Goal: Find specific page/section: Find specific page/section

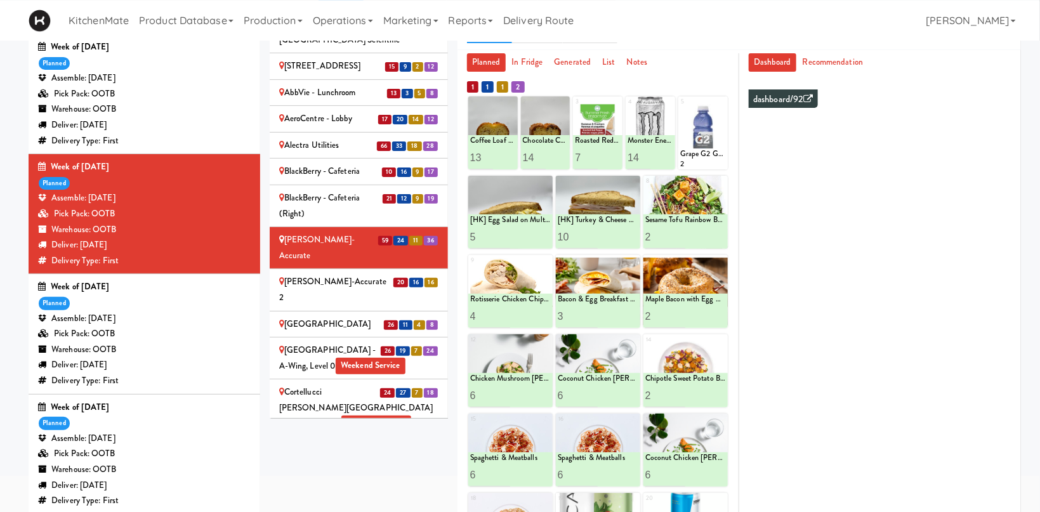
scroll to position [145, 0]
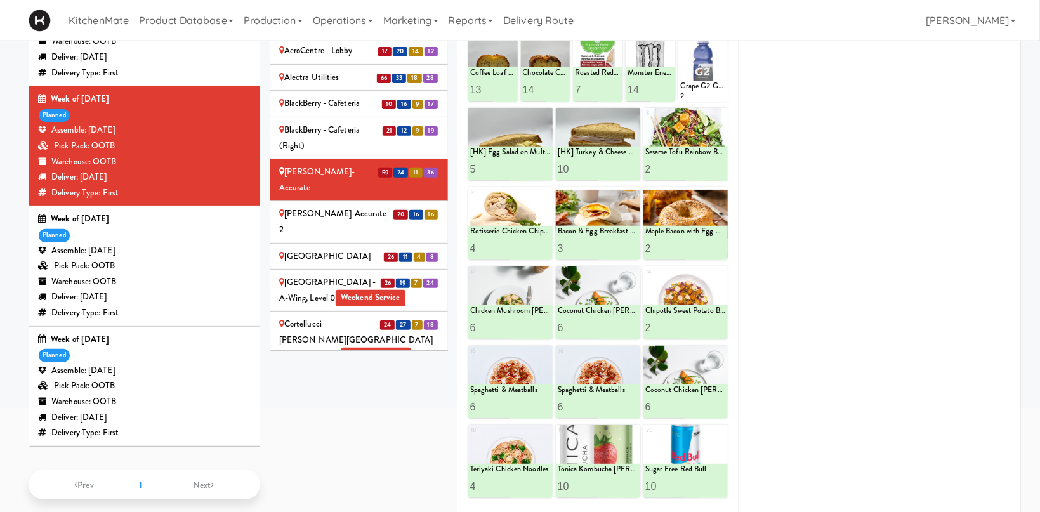
click at [370, 206] on div "[PERSON_NAME]-Accurate 2" at bounding box center [358, 221] width 159 height 31
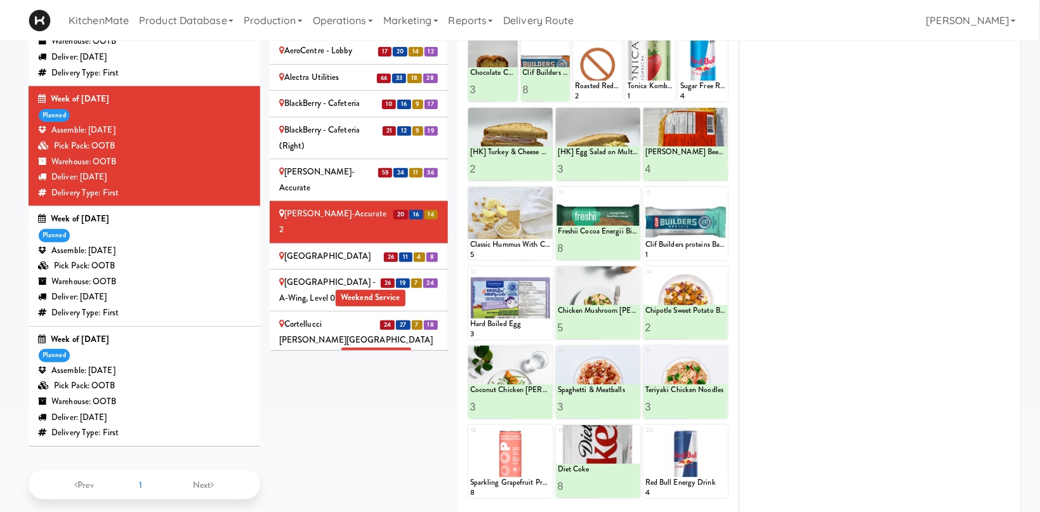
click at [329, 249] on div "[GEOGRAPHIC_DATA]" at bounding box center [358, 257] width 159 height 16
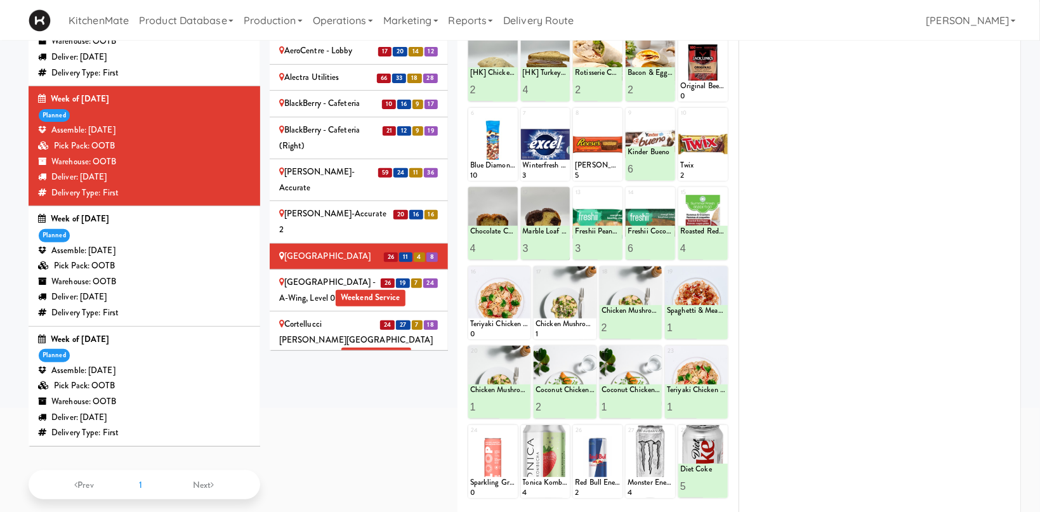
scroll to position [108, 0]
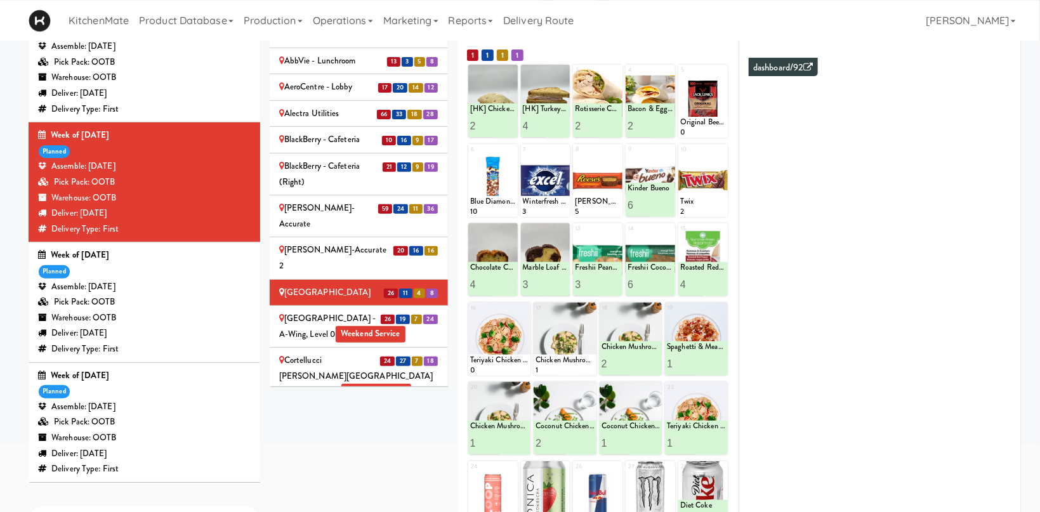
click at [372, 311] on div "[GEOGRAPHIC_DATA] - A-Wing, Level 0 Weekend Service" at bounding box center [358, 326] width 159 height 31
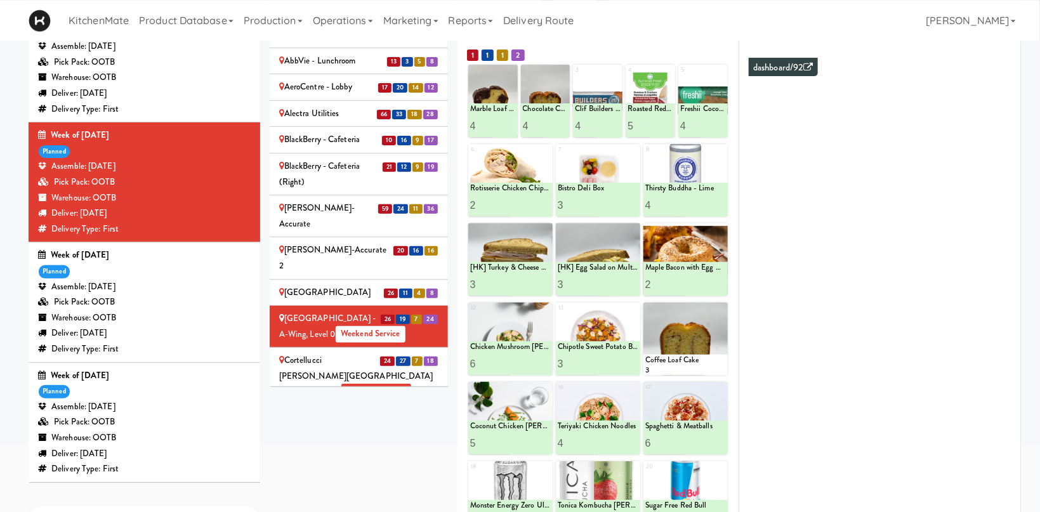
click at [383, 357] on span "24" at bounding box center [387, 362] width 15 height 10
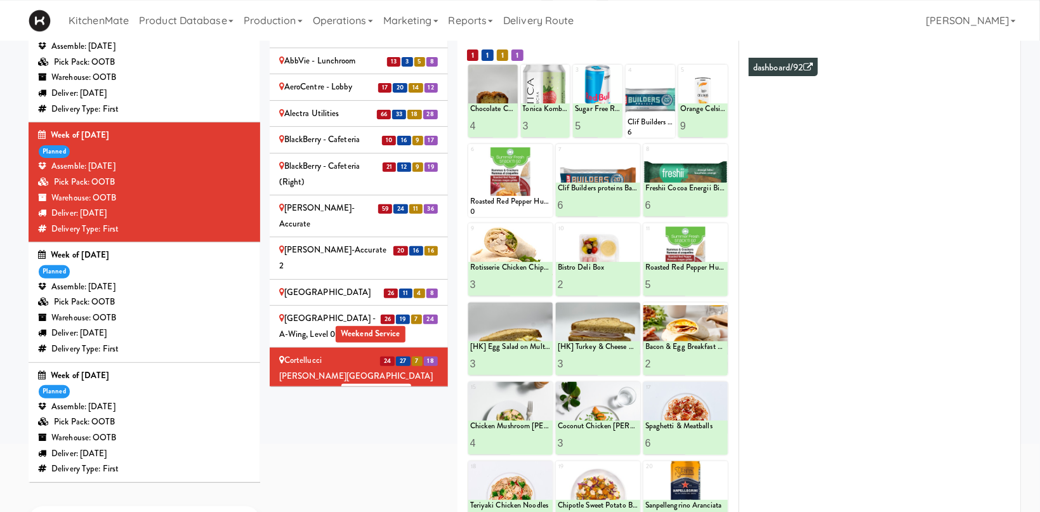
click at [369, 410] on div "[GEOGRAPHIC_DATA] - Trillium Health Weekend Service" at bounding box center [358, 425] width 159 height 31
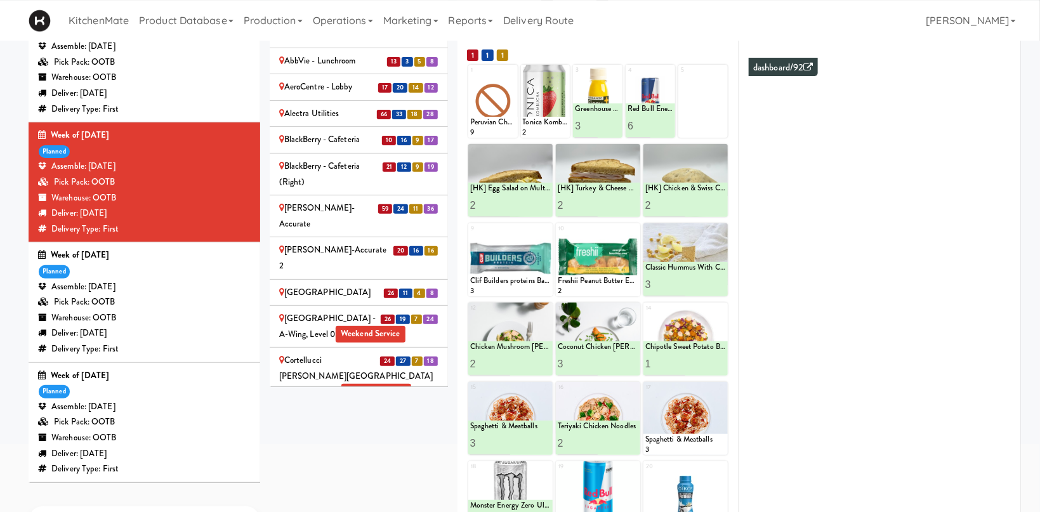
click at [310, 452] on div "[MEDICAL_DATA] Insurance" at bounding box center [358, 467] width 159 height 31
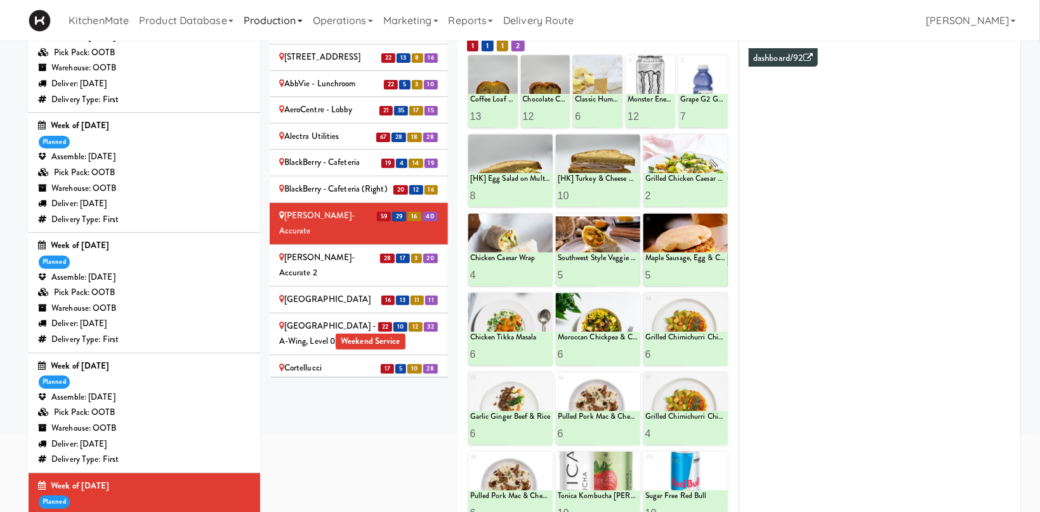
scroll to position [149, 0]
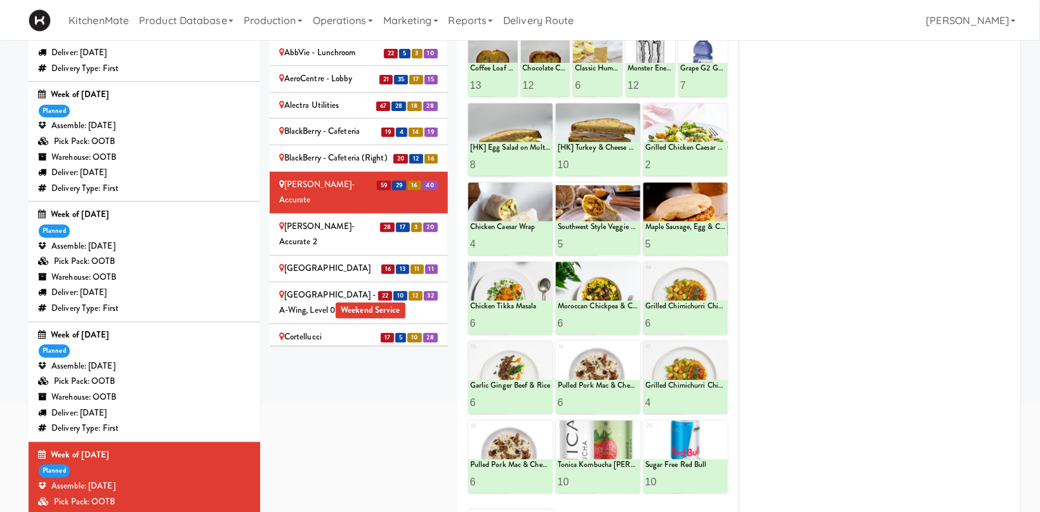
click at [331, 261] on div "[GEOGRAPHIC_DATA]" at bounding box center [358, 269] width 159 height 16
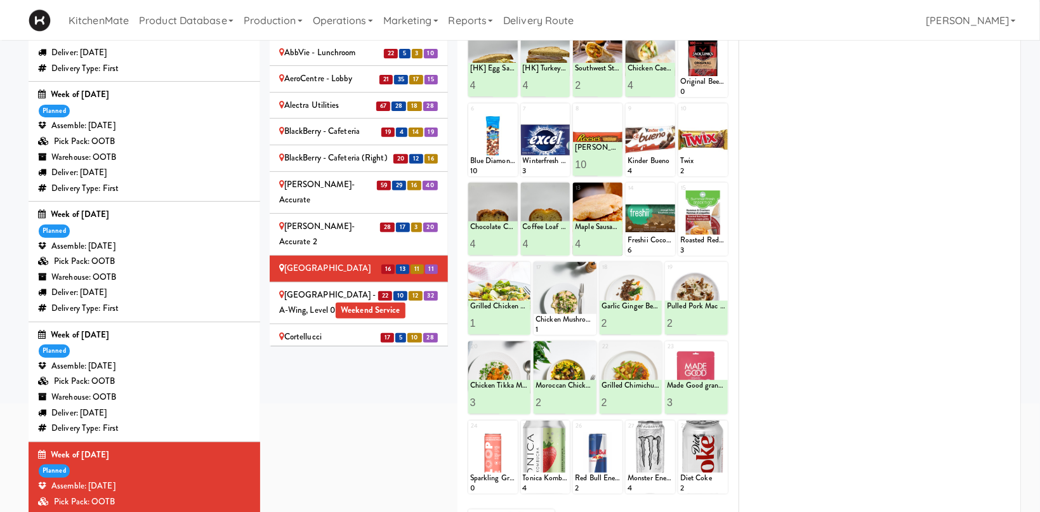
click at [384, 287] on div "[GEOGRAPHIC_DATA] - A-Wing, Level 0 Weekend Service" at bounding box center [358, 302] width 159 height 31
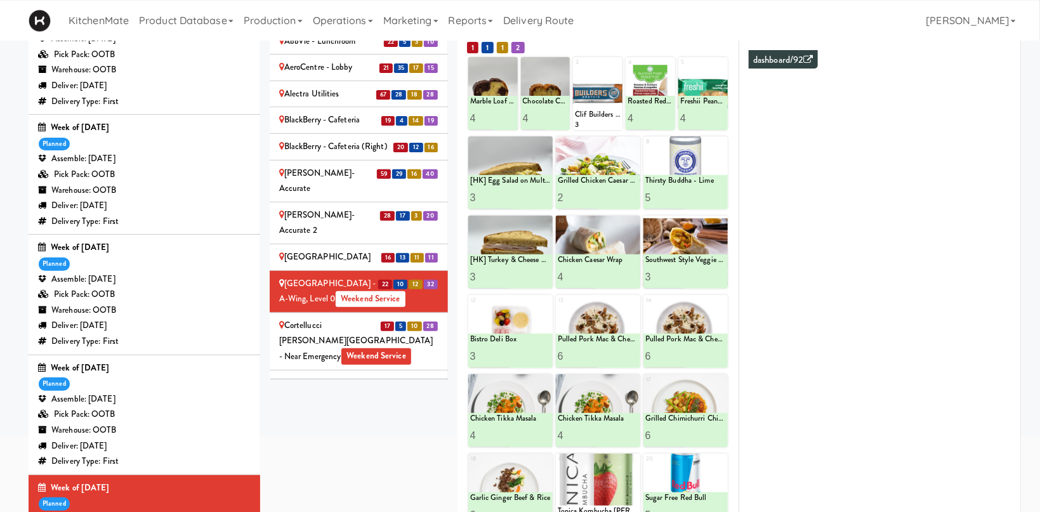
scroll to position [222, 0]
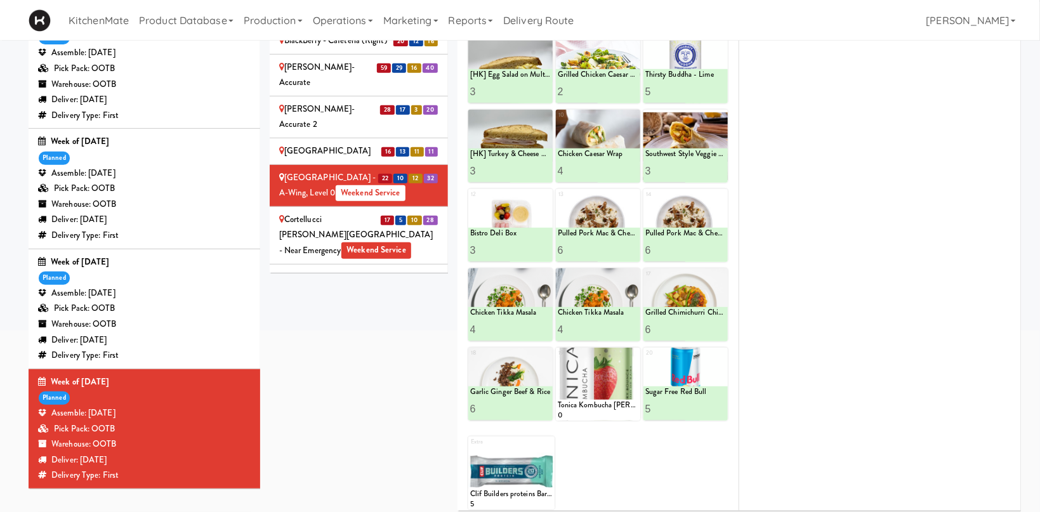
click at [631, 350] on div at bounding box center [598, 384] width 84 height 73
click at [629, 357] on div at bounding box center [598, 384] width 84 height 73
click at [636, 355] on div at bounding box center [598, 384] width 84 height 73
click at [632, 350] on div at bounding box center [598, 384] width 84 height 73
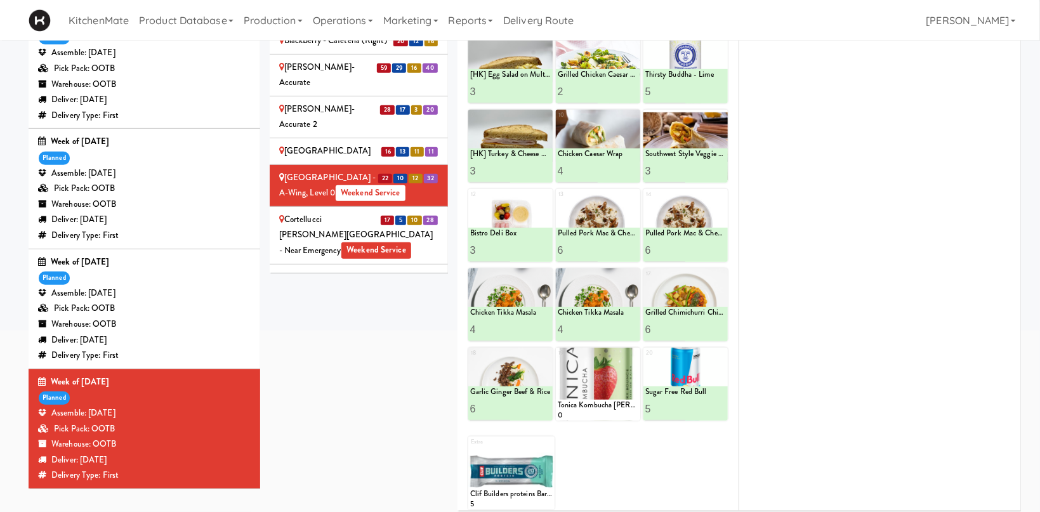
click at [627, 351] on div at bounding box center [598, 384] width 84 height 73
click at [619, 363] on div at bounding box center [598, 384] width 84 height 73
click at [635, 357] on div at bounding box center [598, 384] width 84 height 73
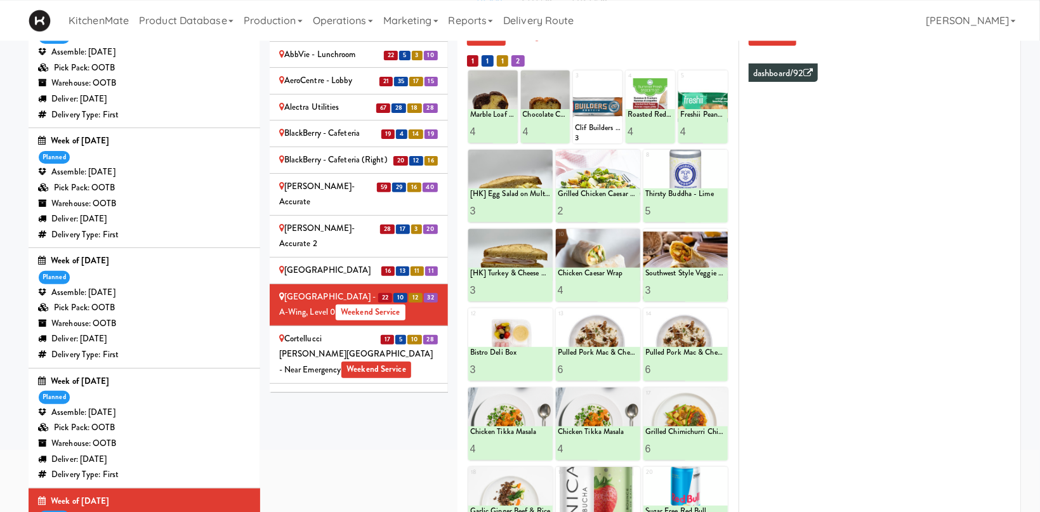
click at [329, 331] on div "Cortellucci Vaughan Hospital - near Emergency Weekend Service" at bounding box center [358, 354] width 159 height 47
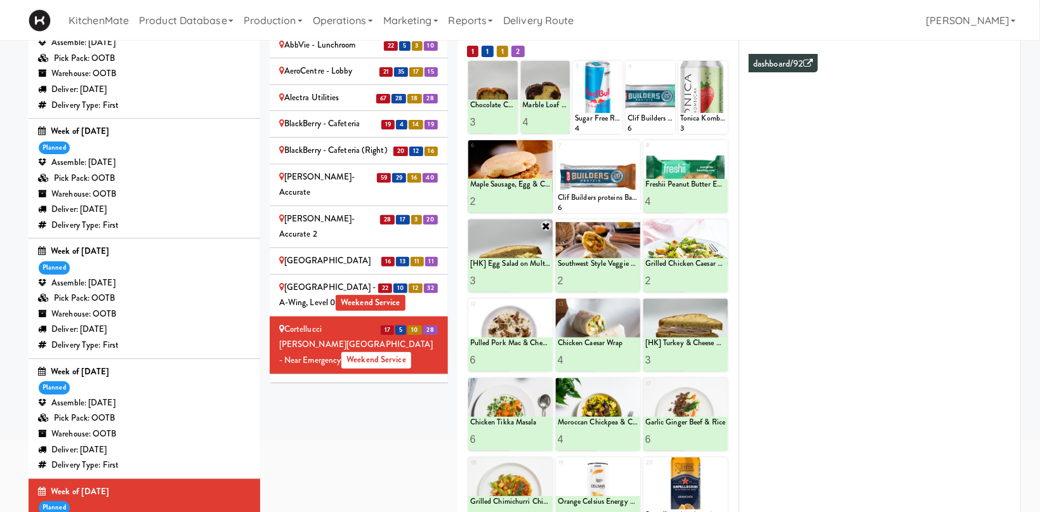
scroll to position [96, 0]
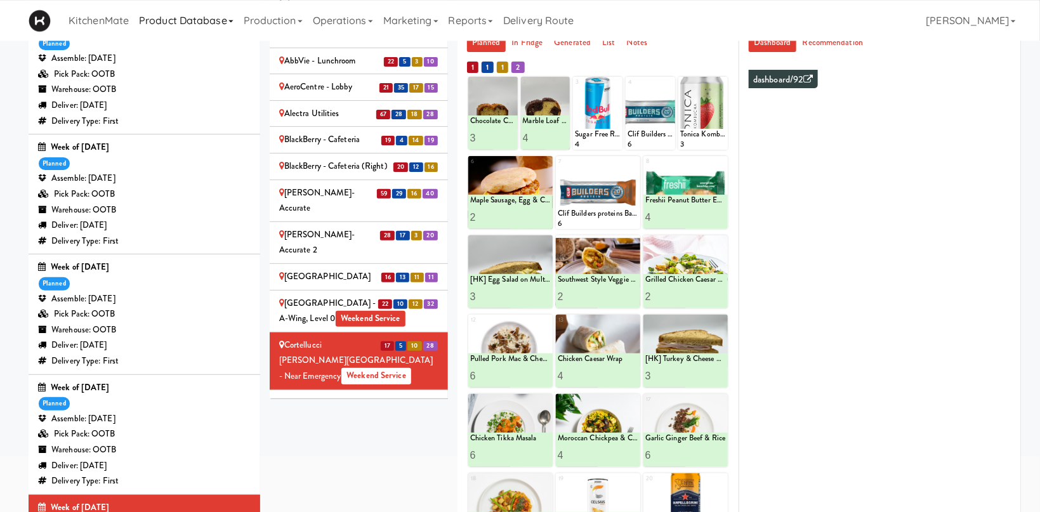
click at [376, 395] on div "[GEOGRAPHIC_DATA] - Trillium Health Weekend Service" at bounding box center [358, 410] width 159 height 31
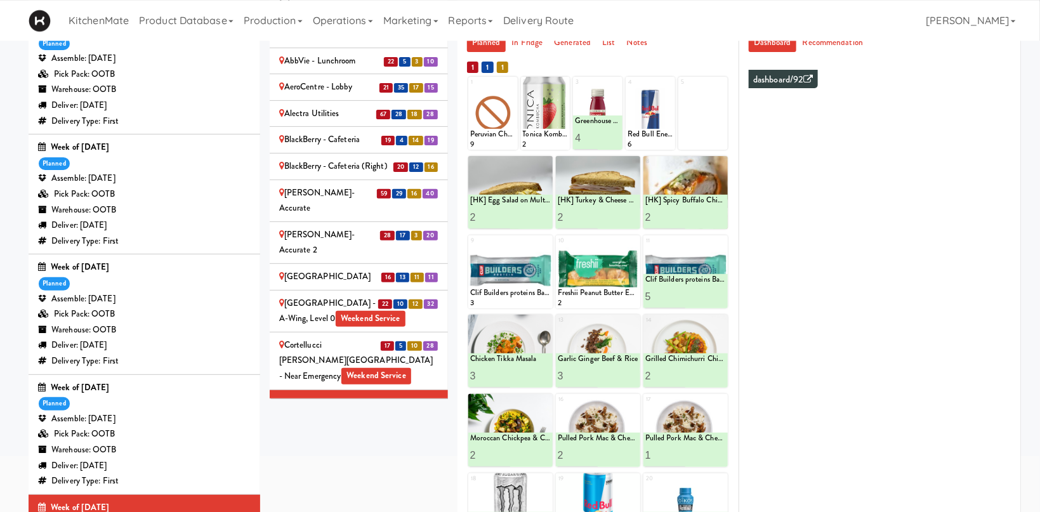
click at [351, 437] on div "[MEDICAL_DATA] Insurance" at bounding box center [358, 452] width 159 height 31
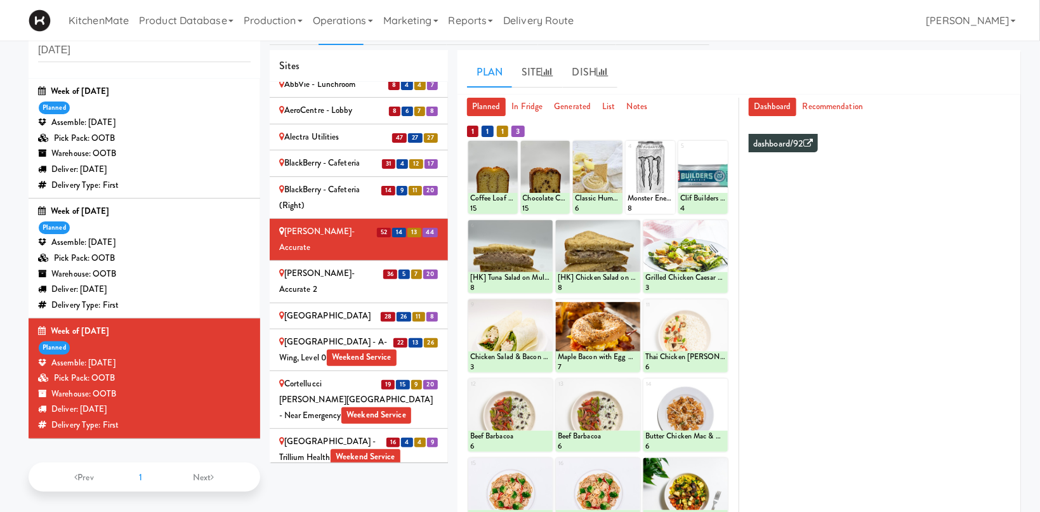
scroll to position [618, 0]
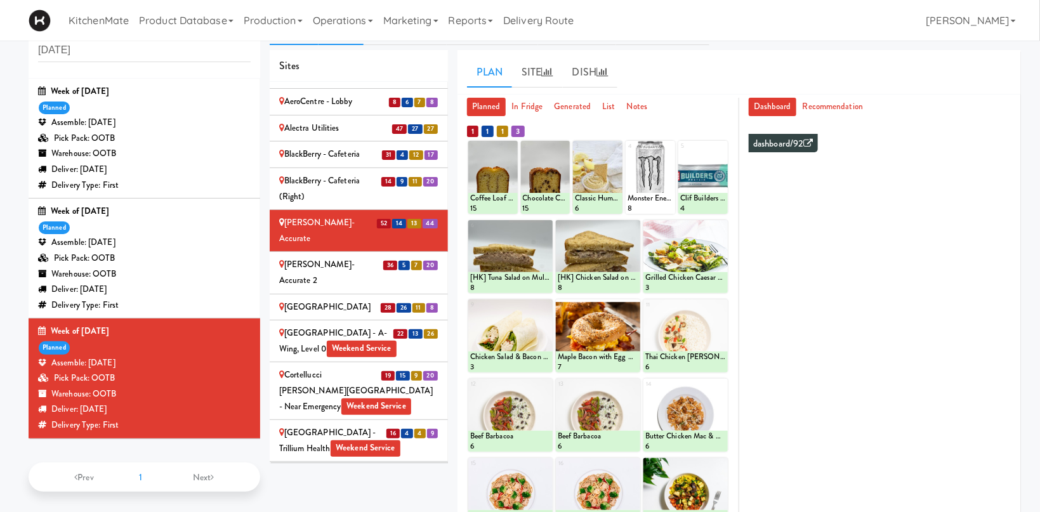
click at [355, 367] on div "Cortellucci Vaughan Hospital - near Emergency Weekend Service" at bounding box center [358, 390] width 159 height 47
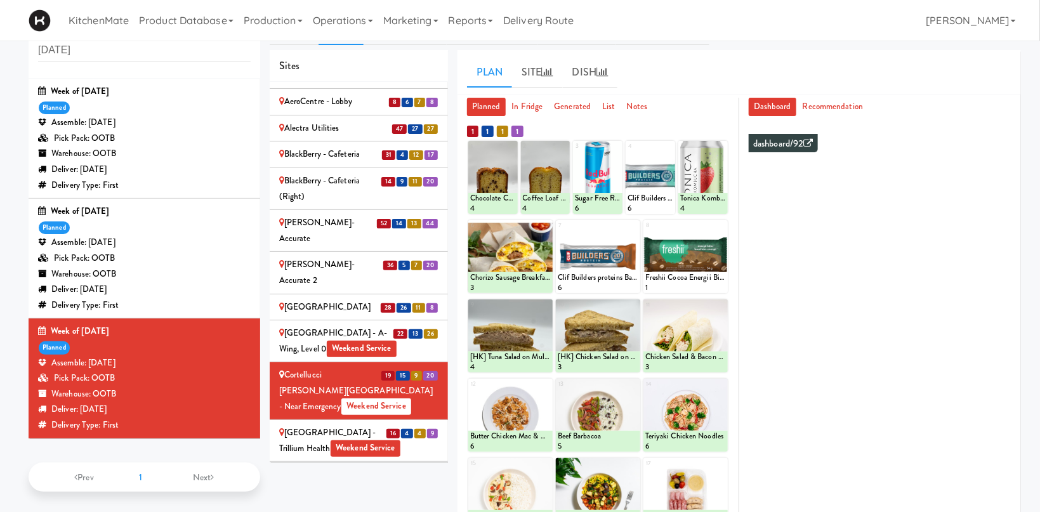
click at [325, 425] on div "[GEOGRAPHIC_DATA] - Trillium Health Weekend Service" at bounding box center [358, 440] width 159 height 31
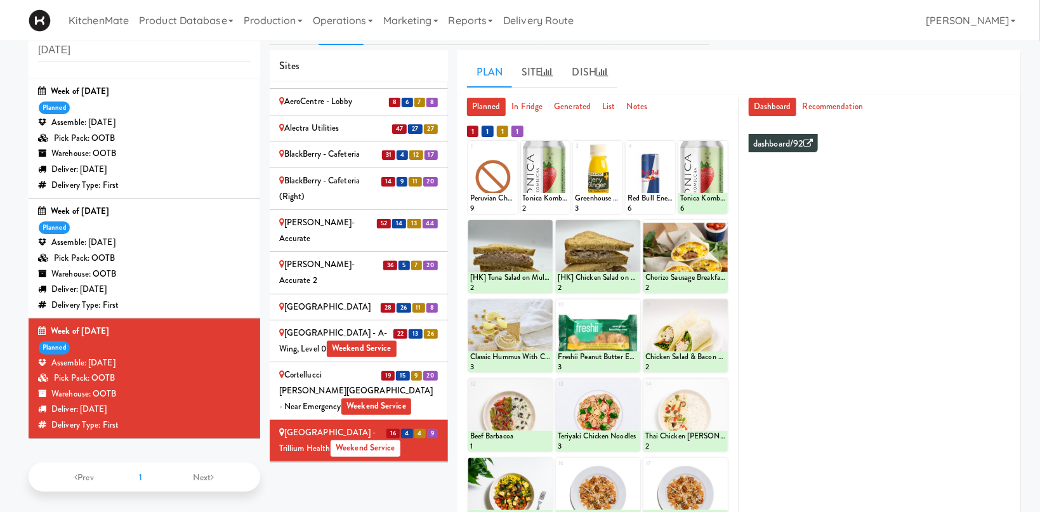
click at [353, 467] on div "[MEDICAL_DATA] Insurance" at bounding box center [358, 475] width 159 height 16
